Goal: Task Accomplishment & Management: Manage account settings

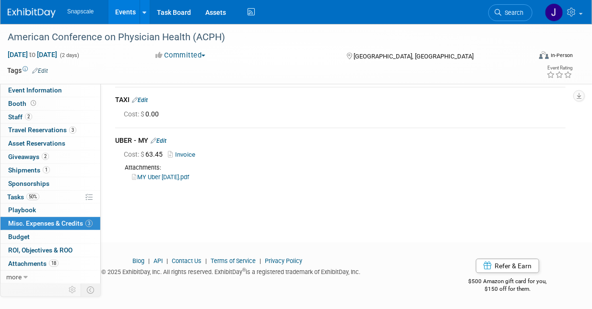
click at [33, 13] on img at bounding box center [32, 13] width 48 height 10
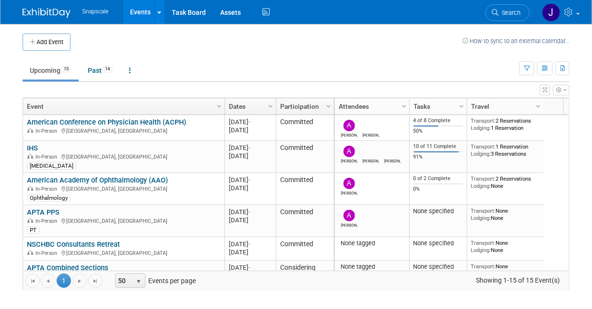
click at [69, 180] on link "American Academy of Ophthalmology (AAO)" at bounding box center [97, 180] width 141 height 9
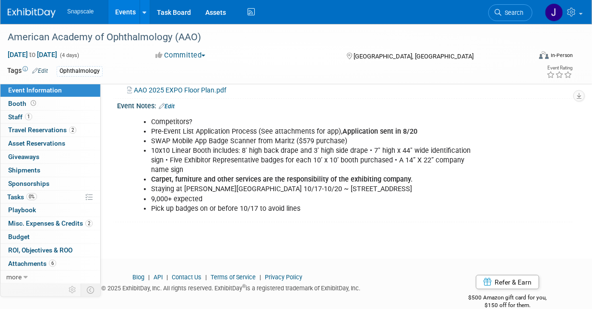
scroll to position [272, 0]
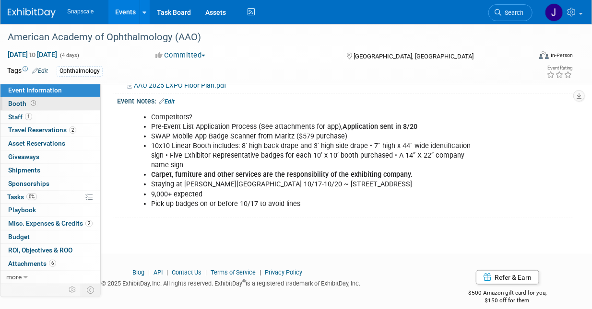
click at [21, 103] on span "Booth" at bounding box center [23, 104] width 30 height 8
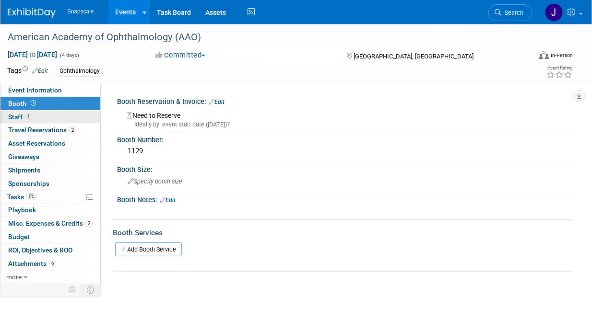
click at [17, 118] on span "Staff 1" at bounding box center [20, 117] width 24 height 8
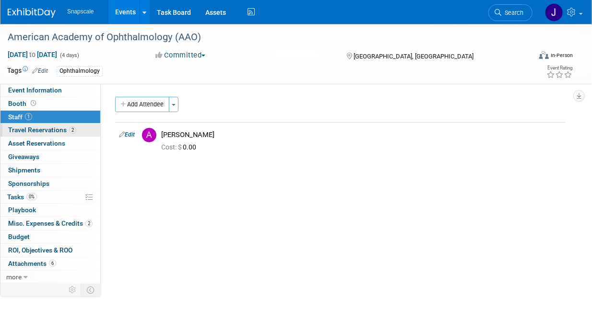
click at [17, 131] on span "Travel Reservations 2" at bounding box center [42, 130] width 68 height 8
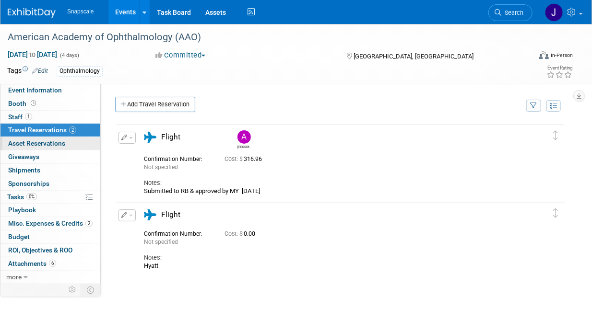
click at [17, 144] on span "Asset Reservations 0" at bounding box center [36, 144] width 57 height 8
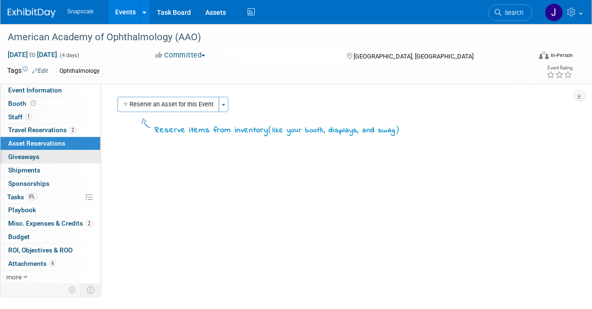
click at [21, 156] on span "Giveaways 0" at bounding box center [23, 157] width 31 height 8
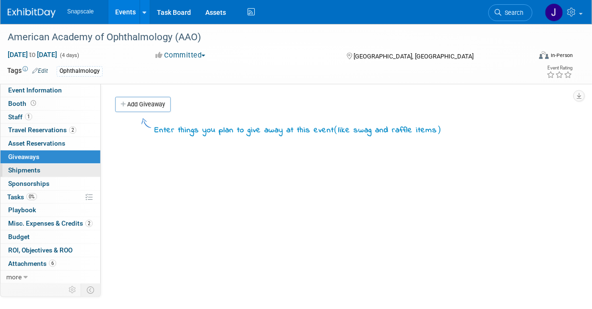
click at [23, 170] on span "Shipments 0" at bounding box center [24, 170] width 32 height 8
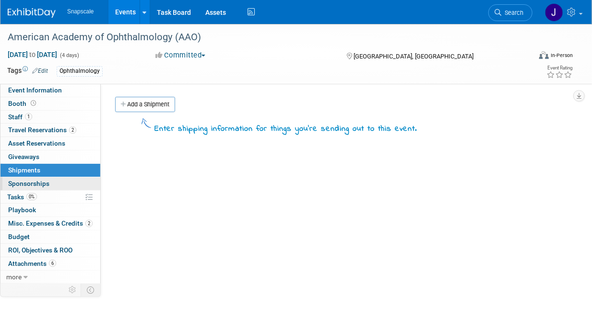
click at [20, 185] on span "Sponsorships 0" at bounding box center [28, 184] width 41 height 8
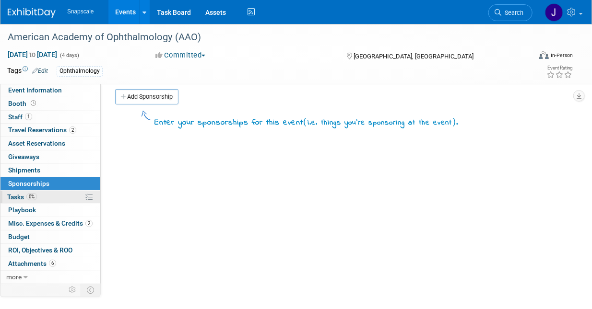
scroll to position [7, 0]
click at [19, 195] on span "Tasks 0%" at bounding box center [22, 197] width 30 height 8
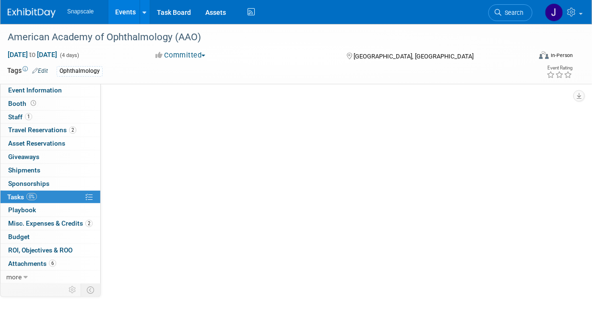
scroll to position [0, 0]
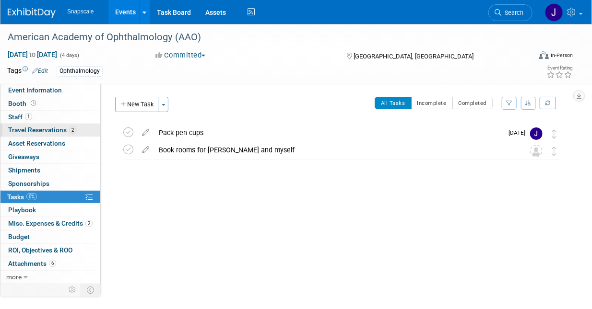
click at [41, 129] on span "Travel Reservations 2" at bounding box center [42, 130] width 68 height 8
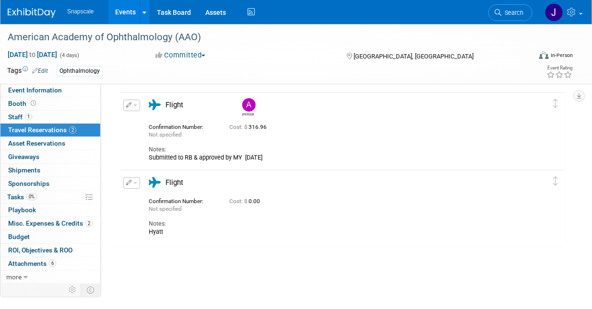
scroll to position [33, 0]
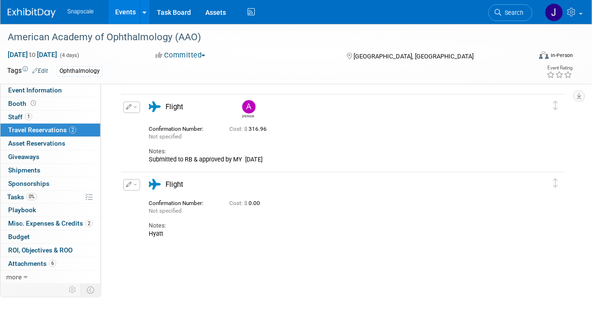
click at [134, 185] on span "button" at bounding box center [135, 185] width 4 height 2
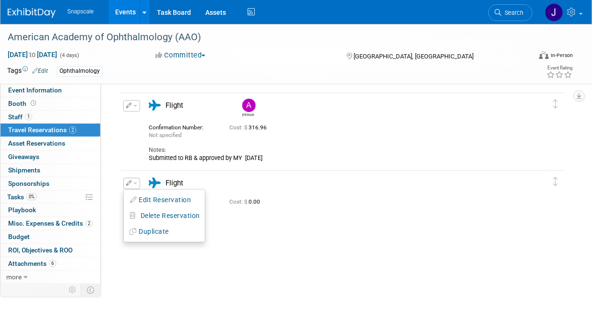
scroll to position [32, 0]
click at [148, 212] on span "Delete Reservation" at bounding box center [169, 215] width 59 height 8
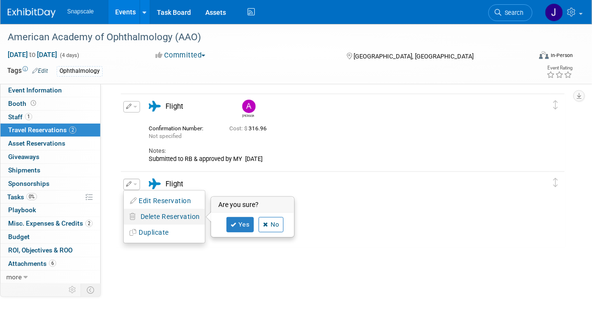
scroll to position [30, 0]
click at [242, 227] on link "Yes" at bounding box center [240, 225] width 28 height 15
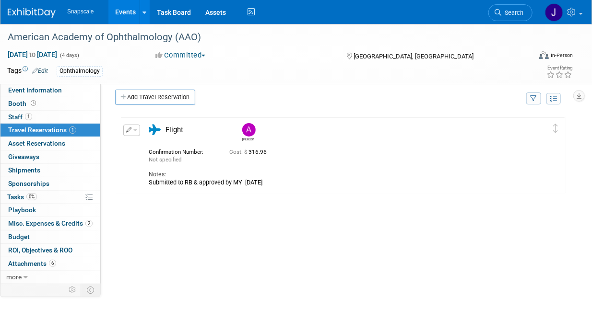
scroll to position [0, 0]
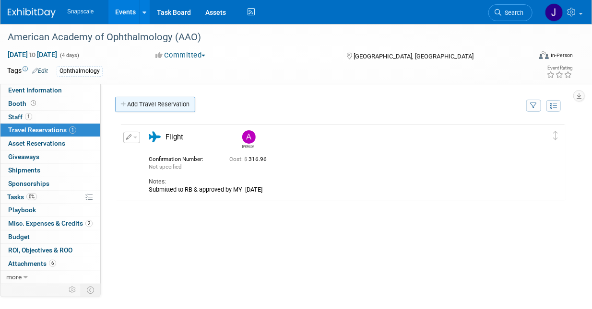
click at [149, 107] on link "Add Travel Reservation" at bounding box center [155, 104] width 80 height 15
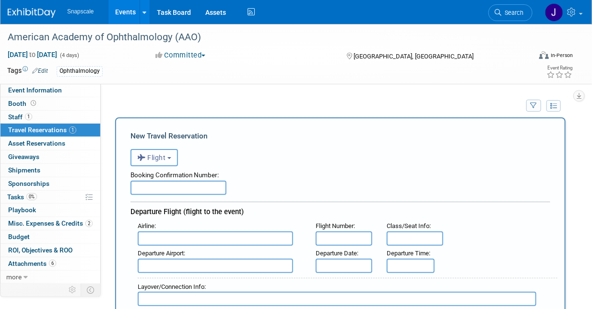
click at [169, 159] on b "button" at bounding box center [169, 158] width 4 height 2
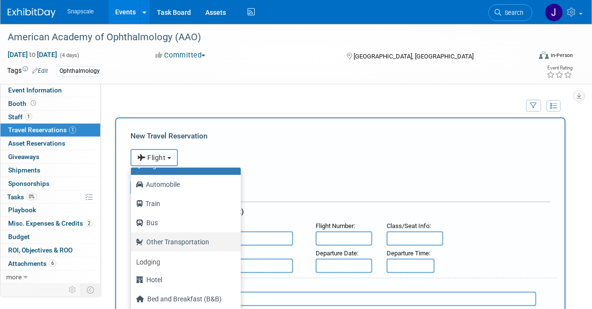
scroll to position [40, 0]
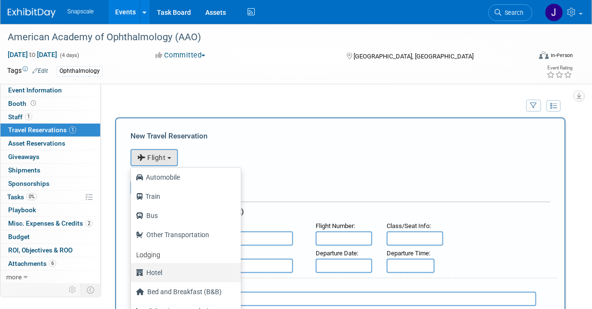
click at [160, 269] on label "Hotel" at bounding box center [183, 272] width 95 height 15
click at [132, 269] on input "Hotel" at bounding box center [129, 272] width 6 height 6
select select "6"
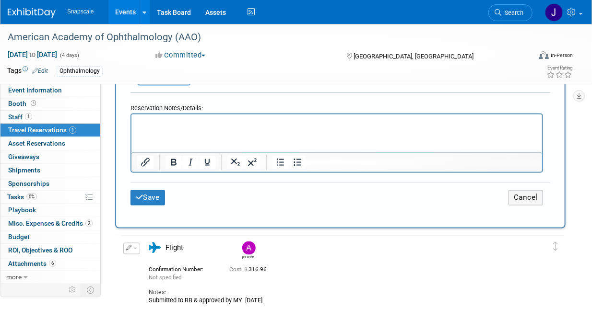
scroll to position [504, 0]
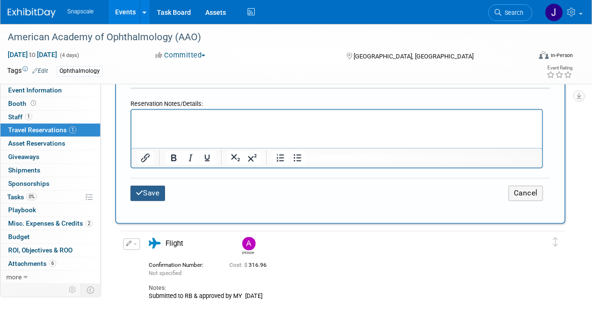
click at [149, 193] on button "Save" at bounding box center [147, 193] width 35 height 15
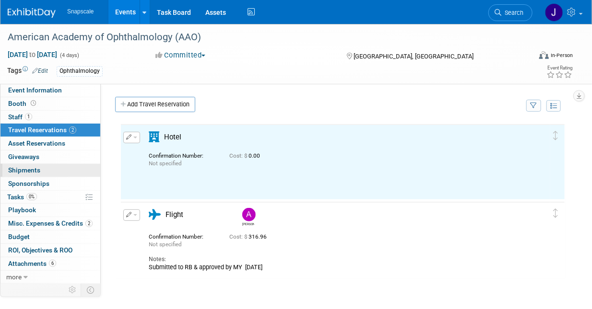
scroll to position [0, 0]
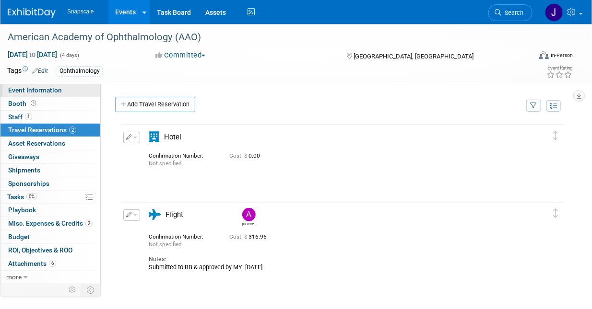
click at [23, 91] on span "Event Information" at bounding box center [35, 90] width 54 height 8
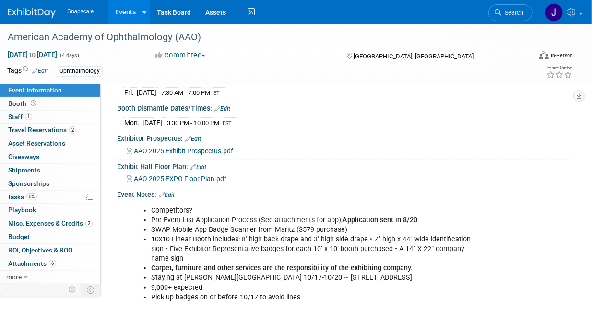
scroll to position [188, 0]
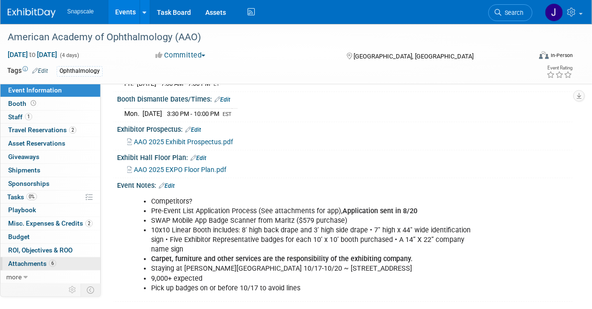
click at [23, 261] on span "Attachments 6" at bounding box center [32, 264] width 48 height 8
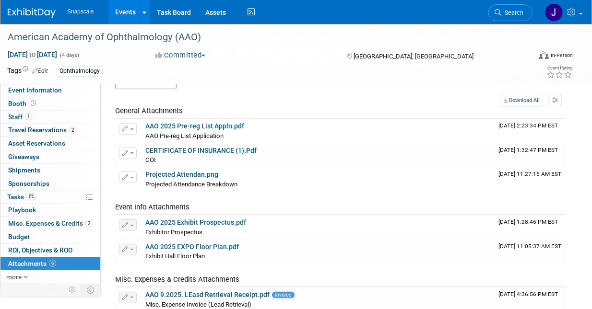
scroll to position [0, 0]
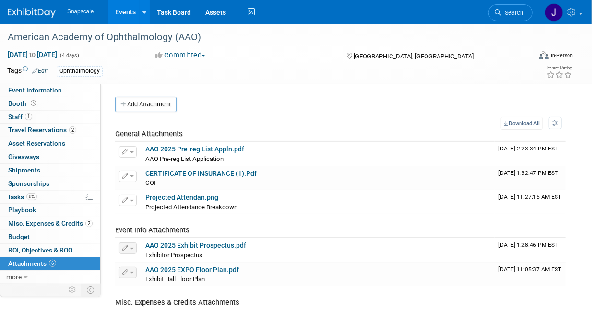
drag, startPoint x: 15, startPoint y: 4, endPoint x: 20, endPoint y: 10, distance: 7.1
click at [15, 4] on link at bounding box center [37, 8] width 59 height 8
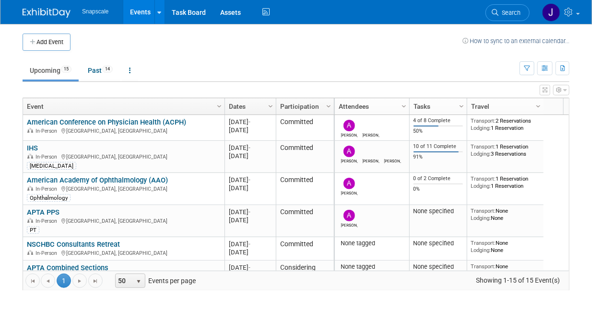
click at [35, 146] on link "IHS" at bounding box center [32, 148] width 11 height 9
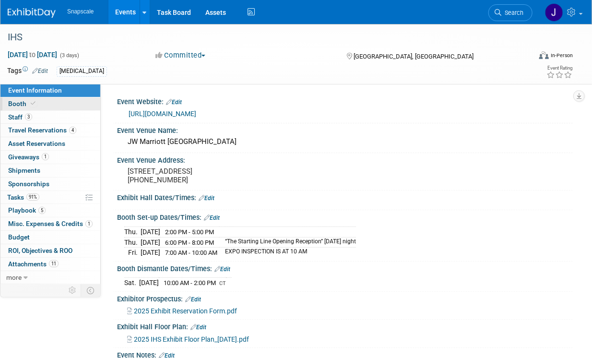
click at [13, 102] on span "Booth" at bounding box center [22, 104] width 29 height 8
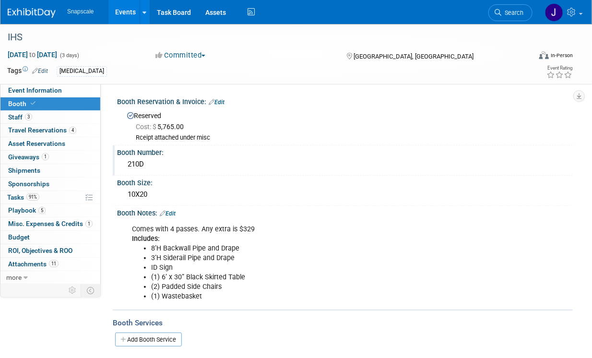
drag, startPoint x: 129, startPoint y: 164, endPoint x: 150, endPoint y: 164, distance: 21.1
click at [150, 164] on div "210D" at bounding box center [344, 164] width 441 height 15
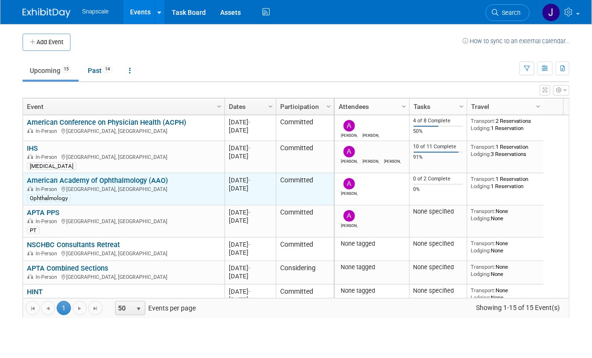
click at [47, 184] on div "American Academy of Ophthalmology (AAO) In-Person [GEOGRAPHIC_DATA], [GEOGRAPHI…" at bounding box center [123, 189] width 193 height 26
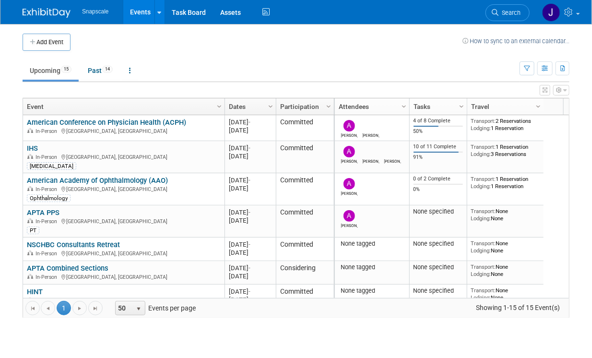
click at [49, 180] on link "American Academy of Ophthalmology (AAO)" at bounding box center [97, 180] width 141 height 9
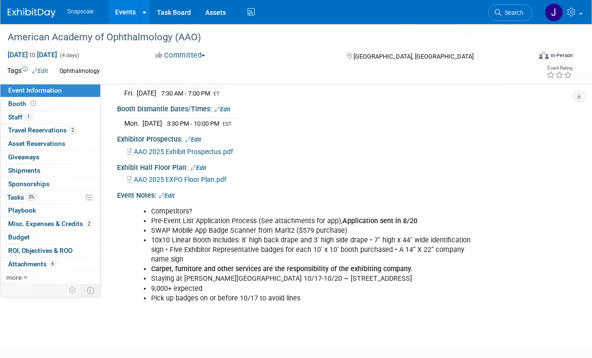
scroll to position [183, 0]
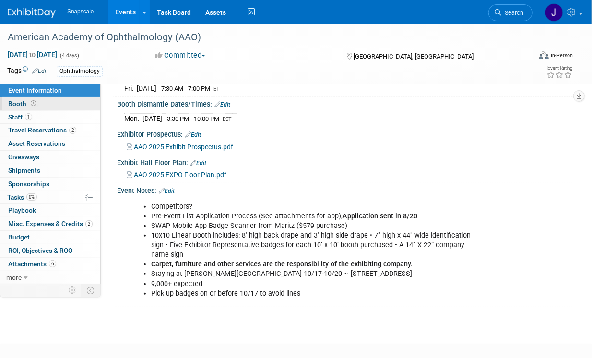
click at [15, 102] on span "Booth" at bounding box center [23, 104] width 30 height 8
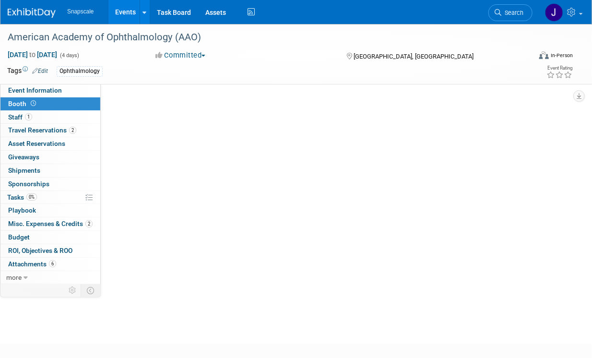
scroll to position [0, 0]
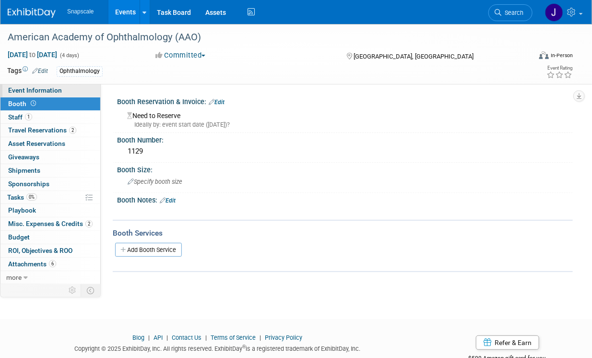
click at [36, 89] on span "Event Information" at bounding box center [35, 90] width 54 height 8
